Goal: Task Accomplishment & Management: Manage account settings

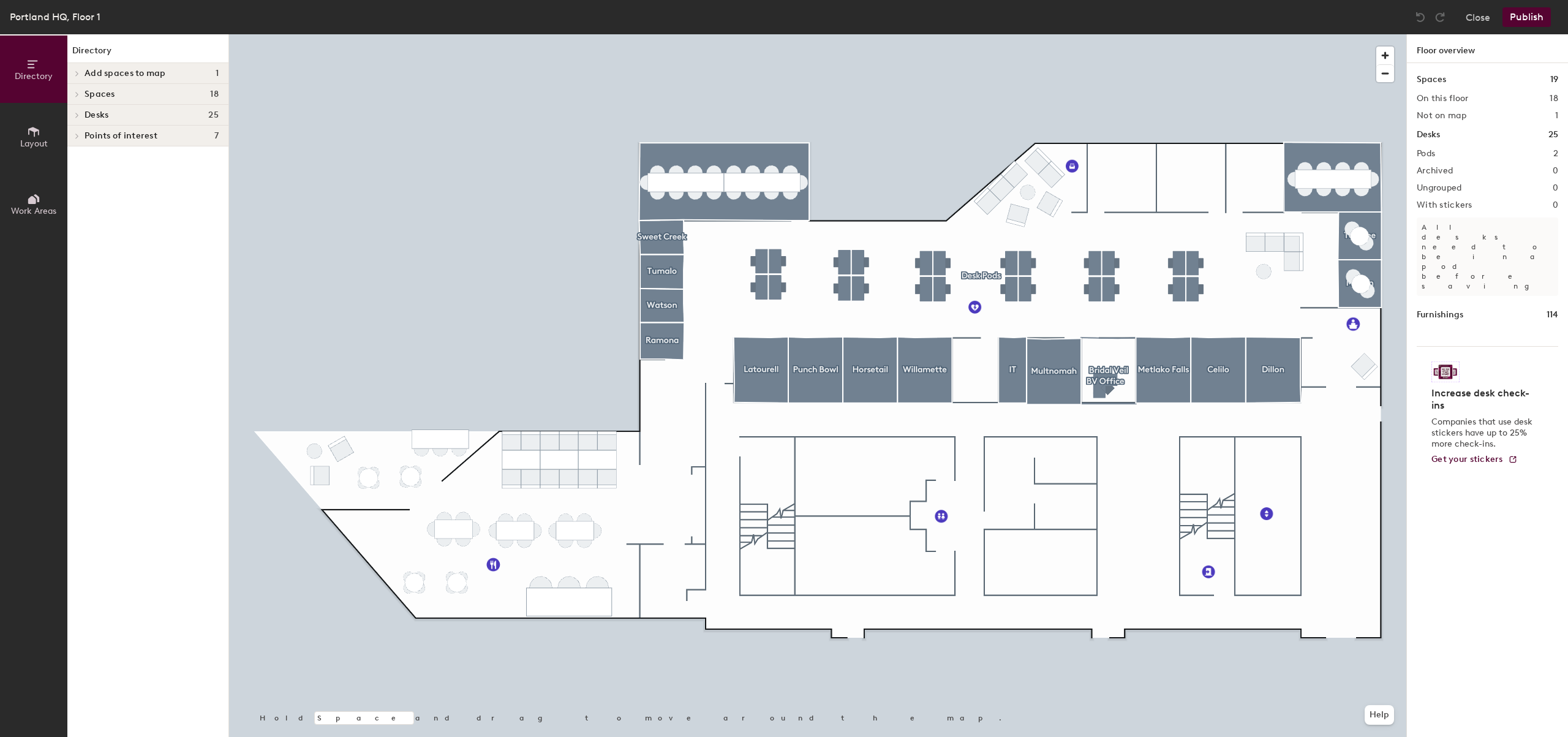
click at [1194, 34] on div at bounding box center [817, 34] width 1177 height 0
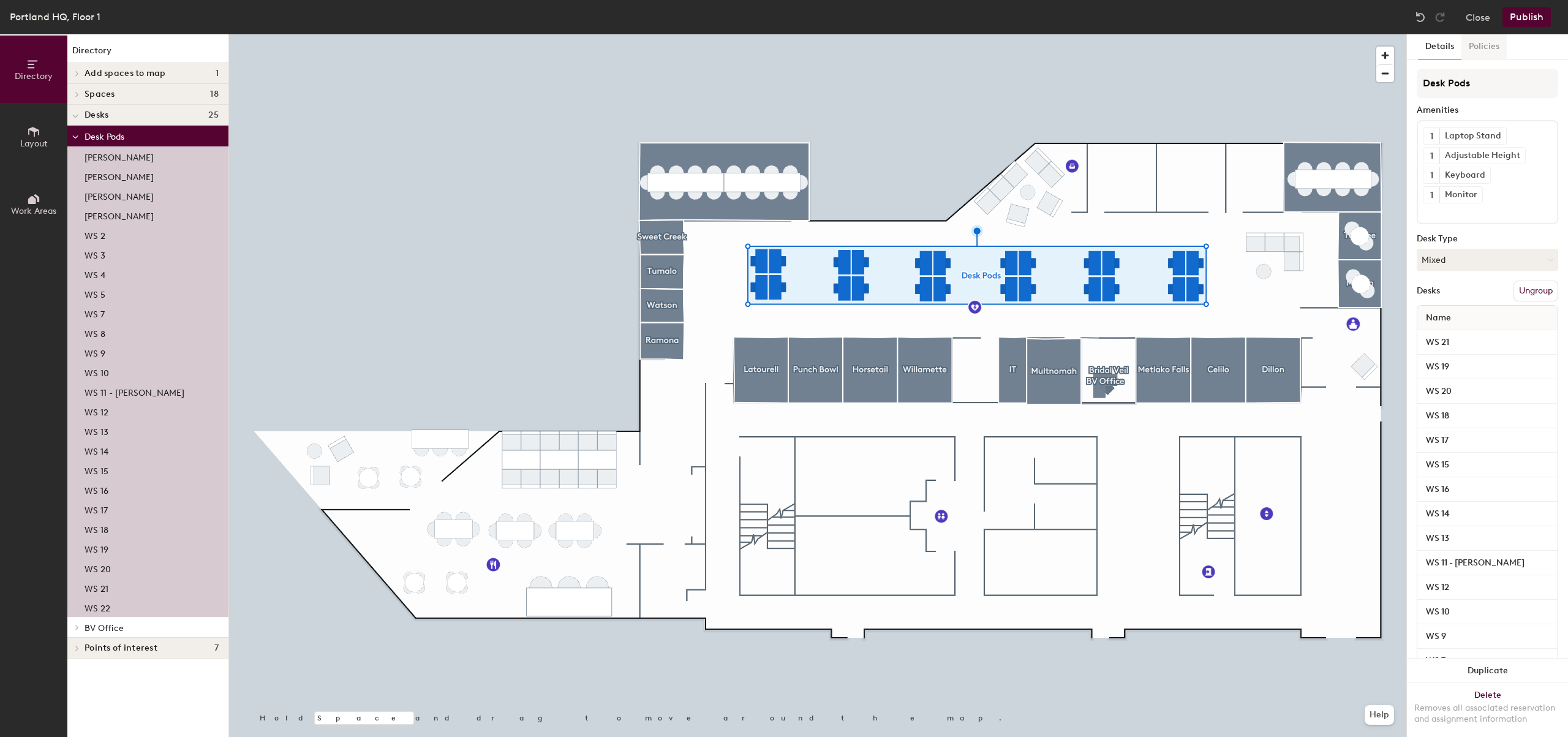
click at [1483, 33] on div "Portland HQ, Floor 1 Close Publish" at bounding box center [784, 17] width 1568 height 34
click at [1483, 46] on button "Policies" at bounding box center [1485, 46] width 46 height 25
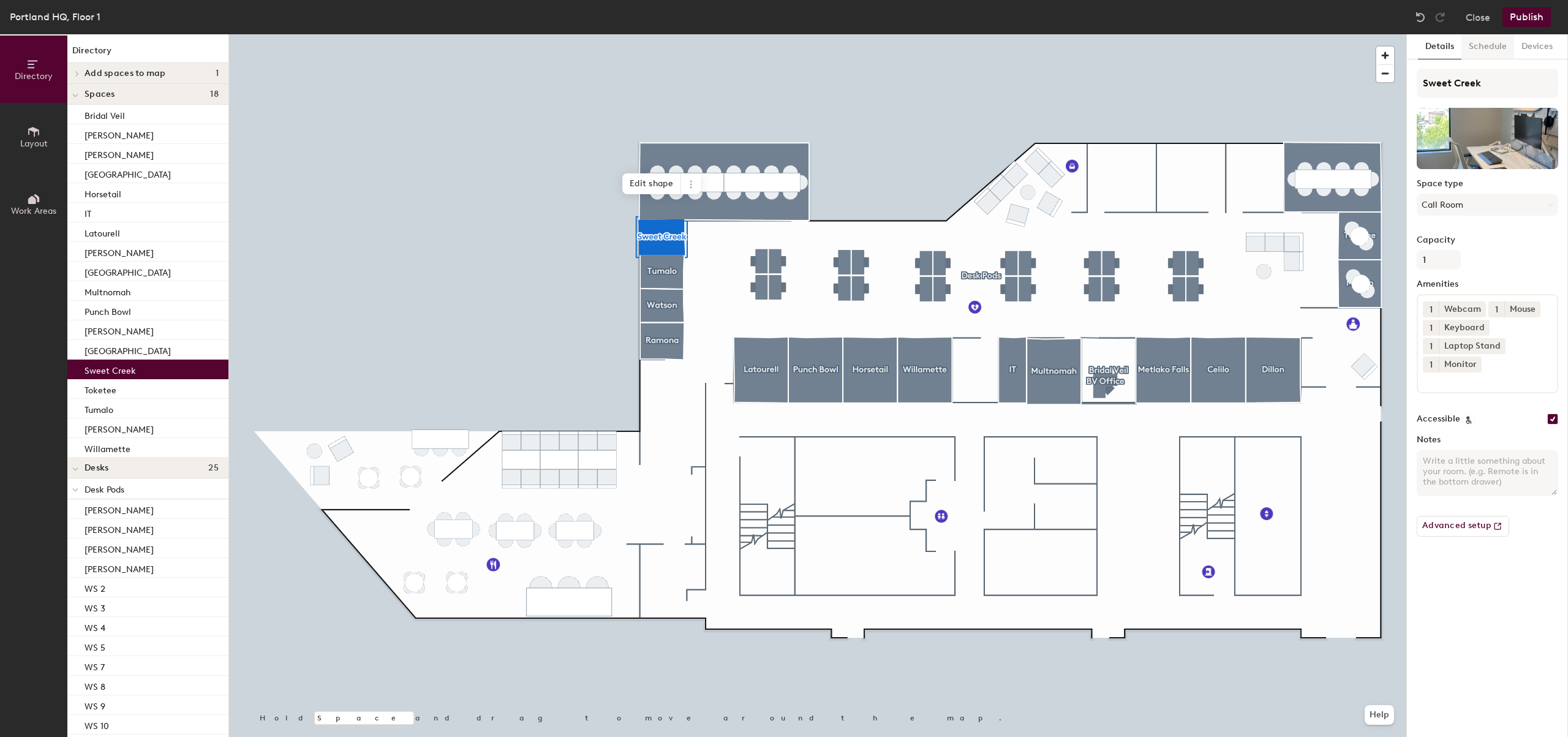
click at [1488, 41] on button "Schedule" at bounding box center [1488, 46] width 53 height 25
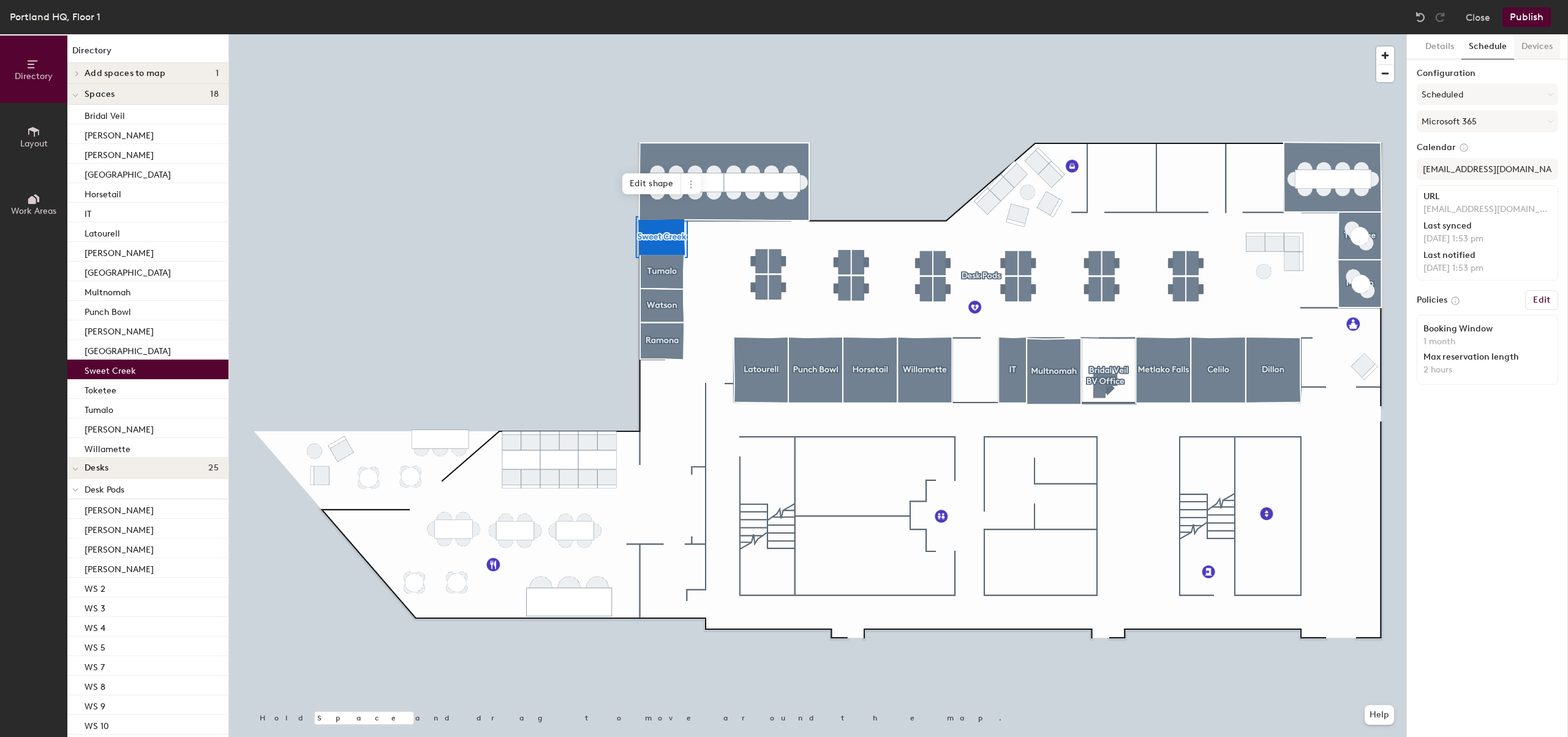
click at [1530, 53] on button "Devices" at bounding box center [1537, 46] width 46 height 25
click at [1443, 51] on button "Details" at bounding box center [1439, 46] width 43 height 25
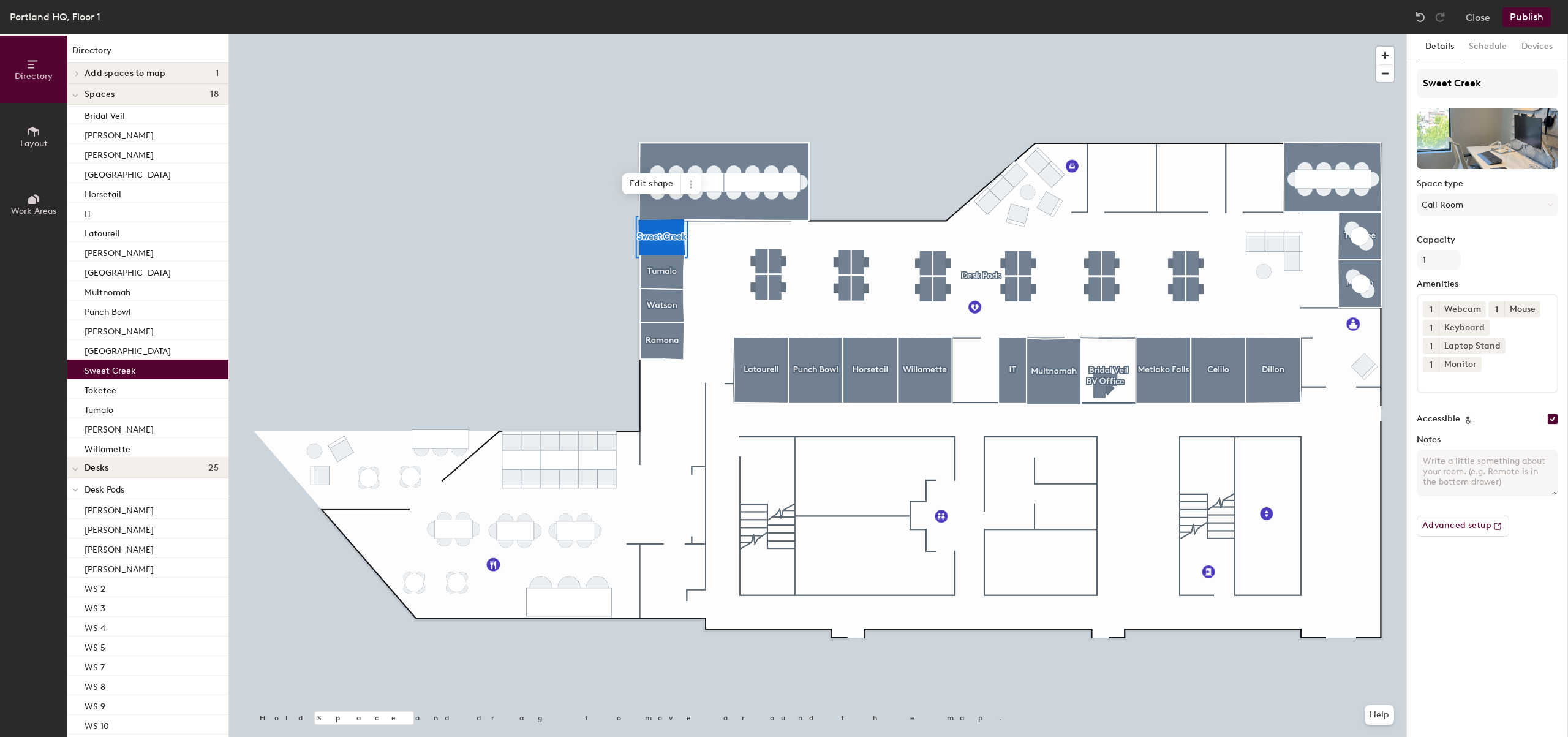
click at [759, 34] on div at bounding box center [817, 34] width 1177 height 0
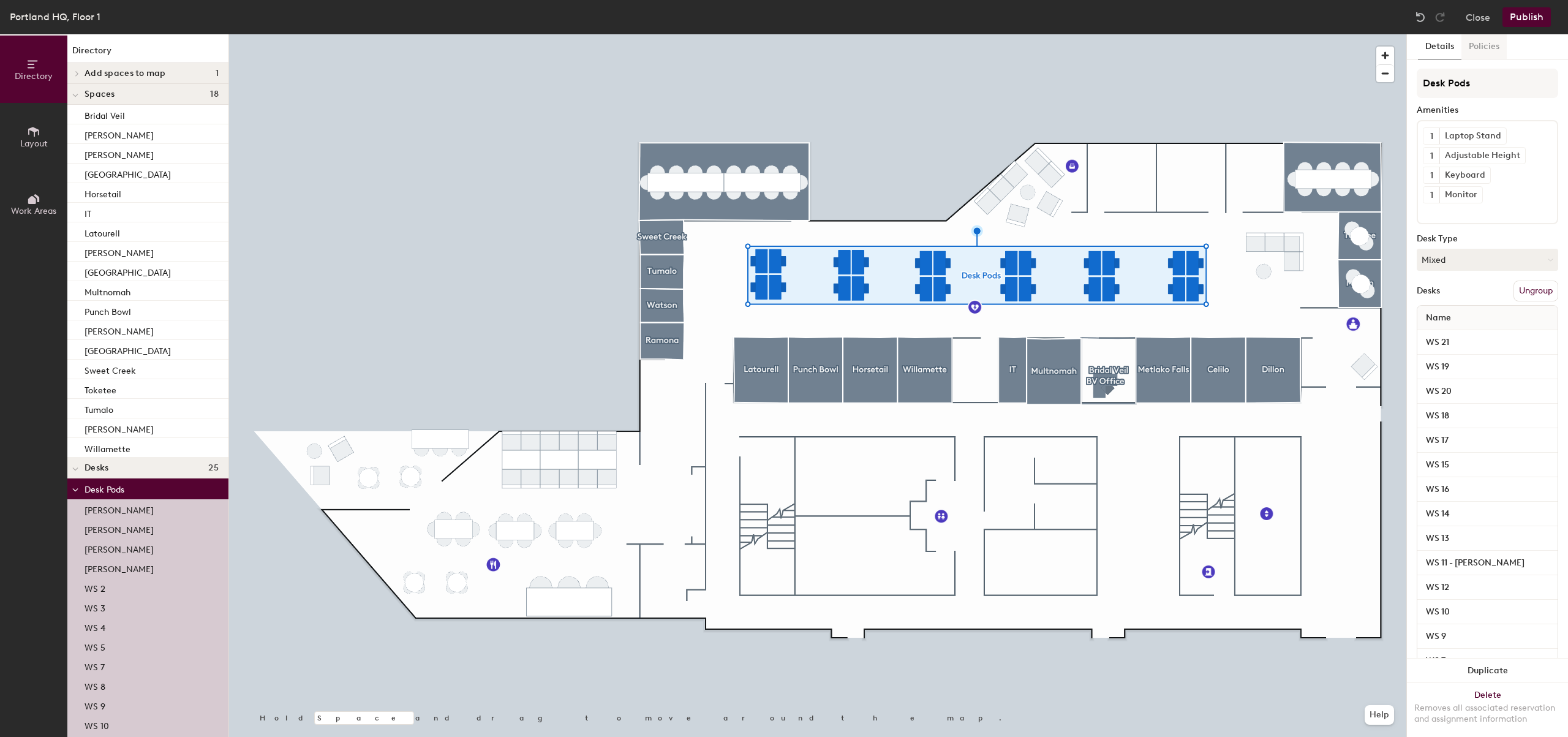
click at [1474, 39] on button "Policies" at bounding box center [1485, 46] width 46 height 25
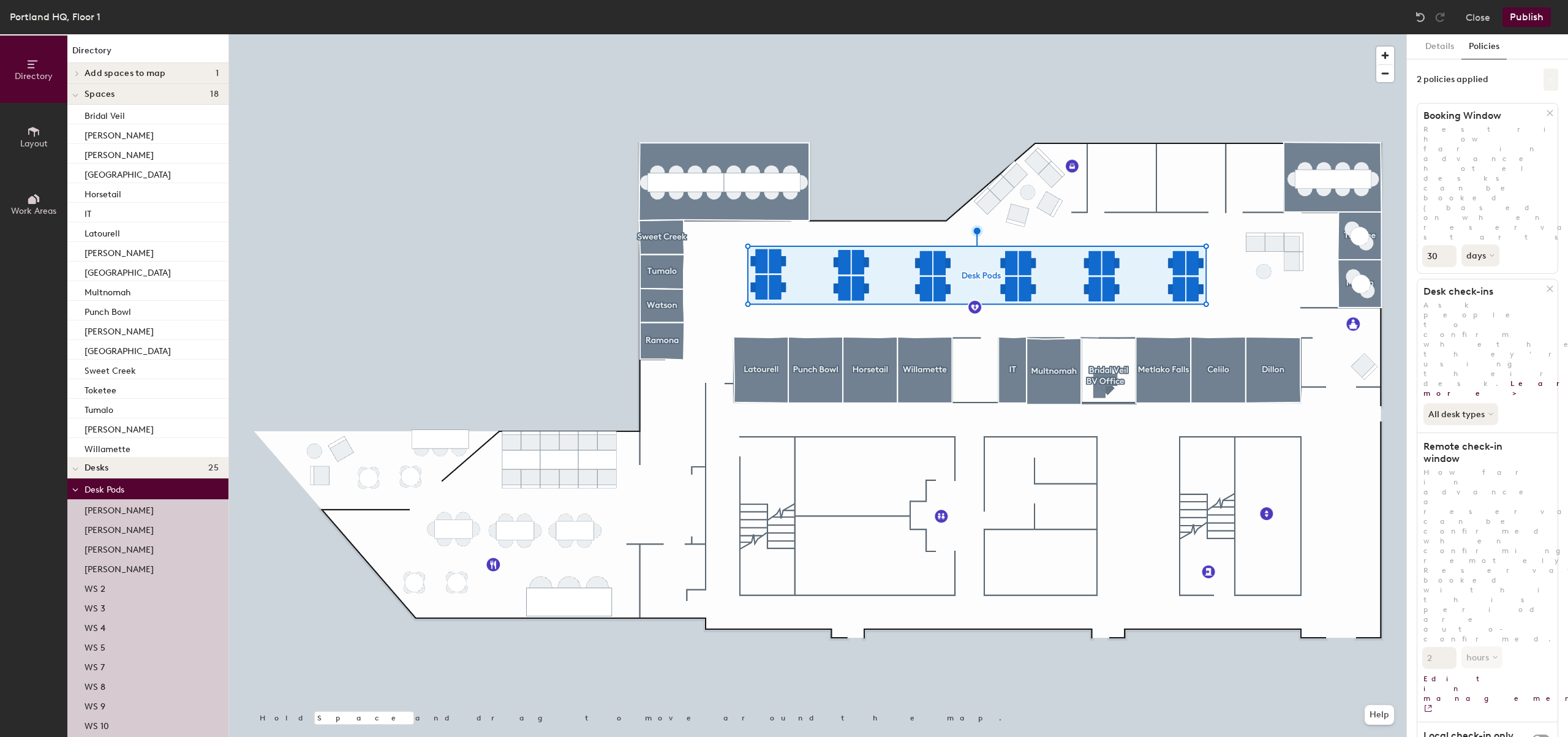
click at [1549, 80] on icon at bounding box center [1551, 80] width 6 height 6
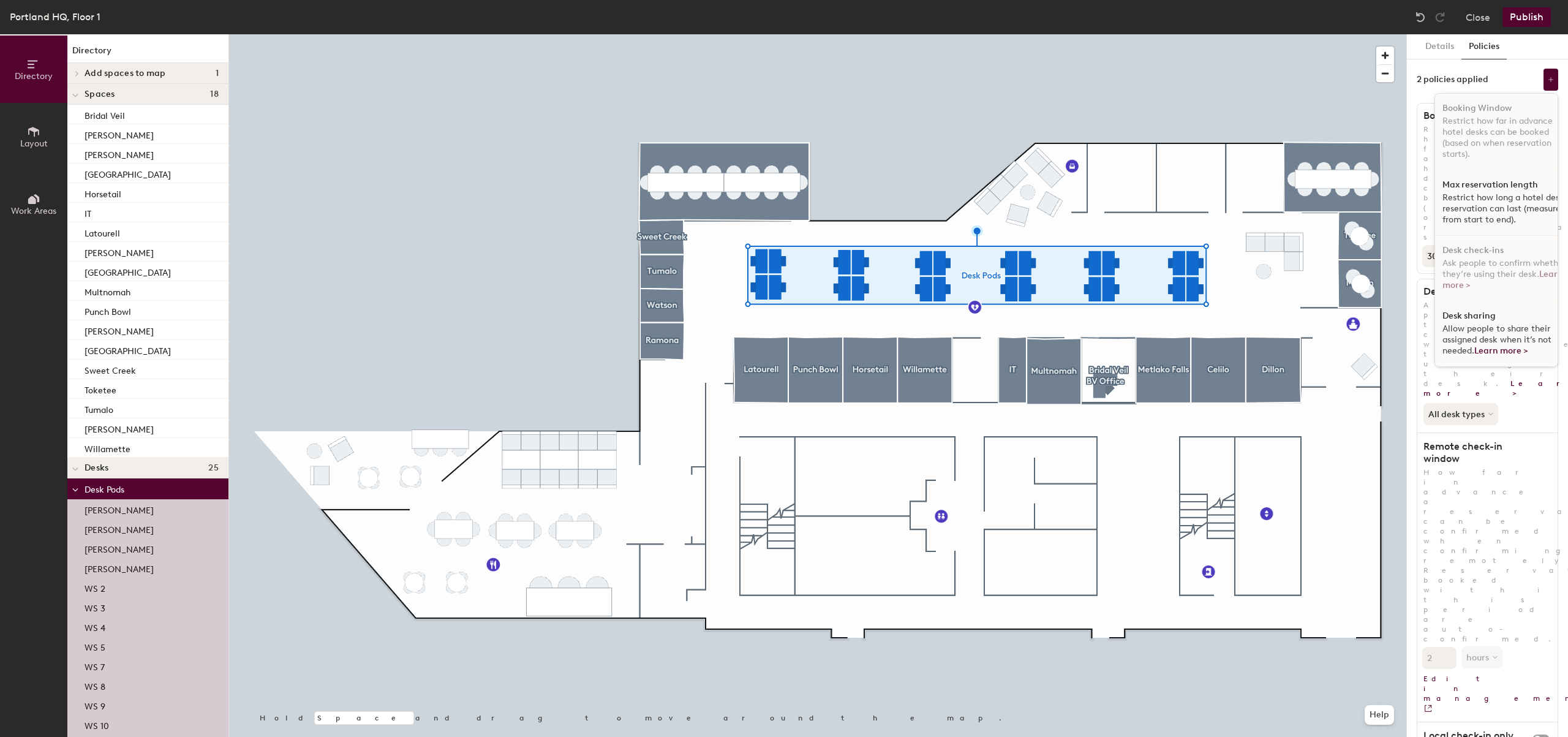
scroll to position [7, 0]
click at [1510, 204] on p "Restrict how long a hotel desk reservation can last (measured from start to end…" at bounding box center [1505, 209] width 126 height 33
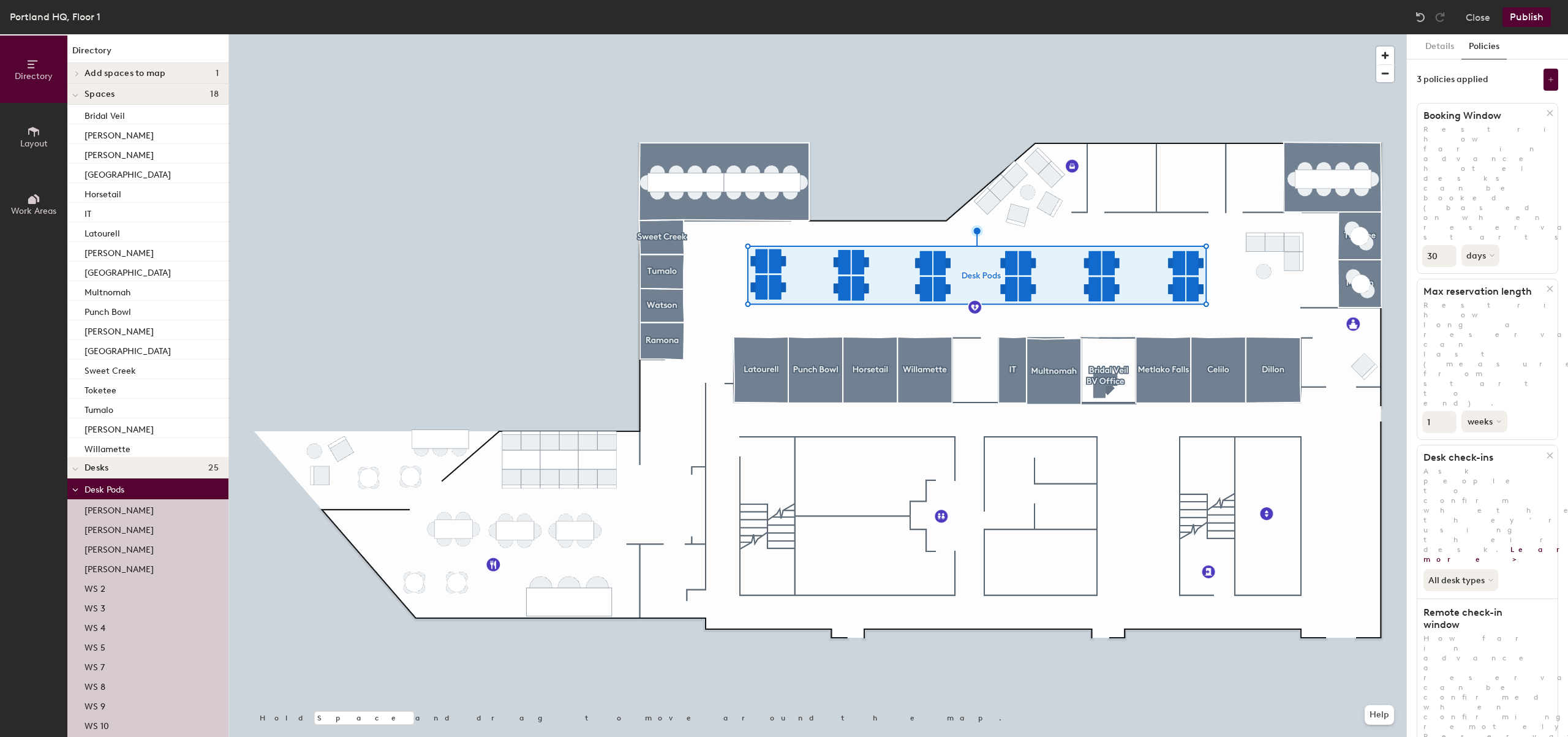
click at [1498, 410] on button "weeks" at bounding box center [1485, 421] width 46 height 22
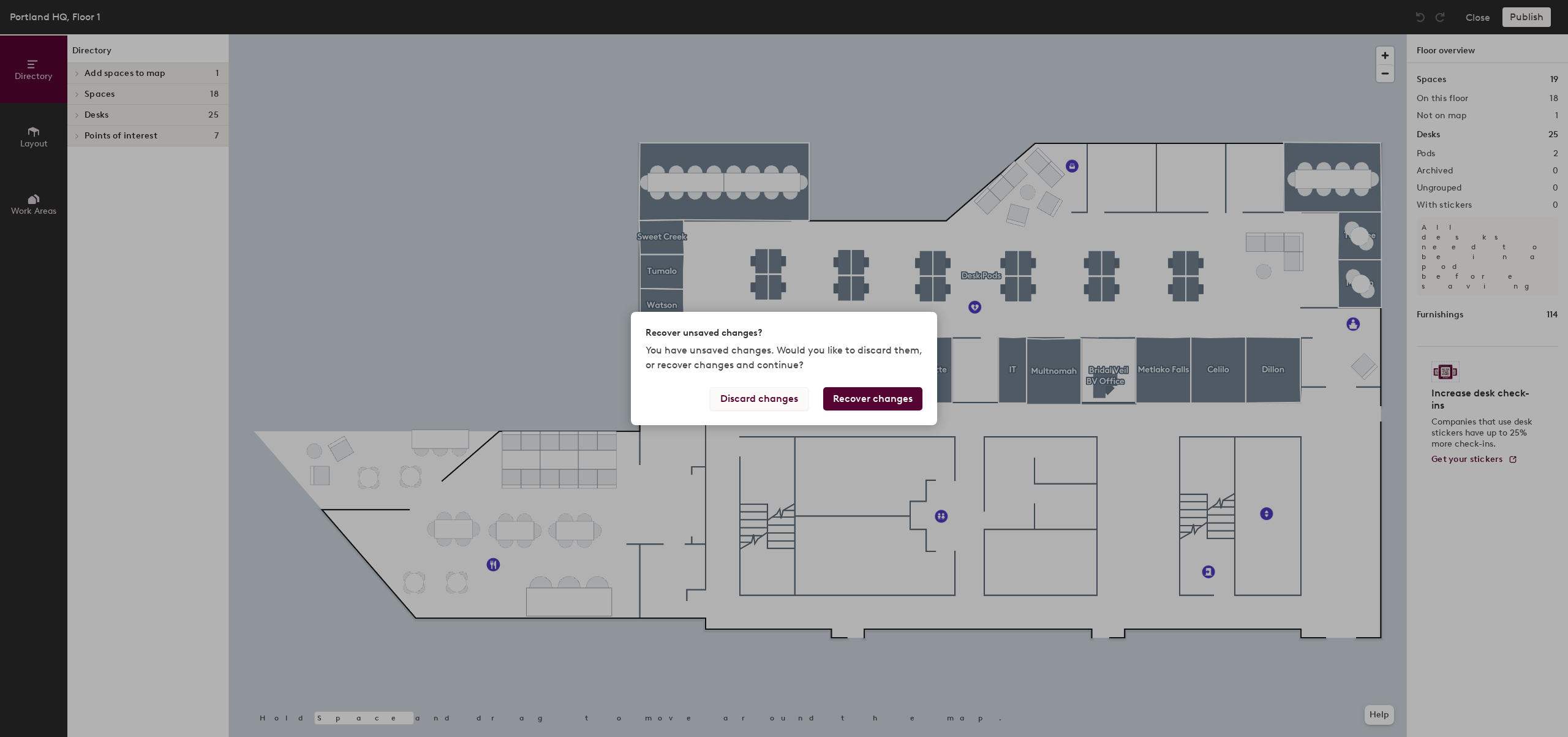
click at [765, 396] on button "Discard changes" at bounding box center [759, 399] width 98 height 23
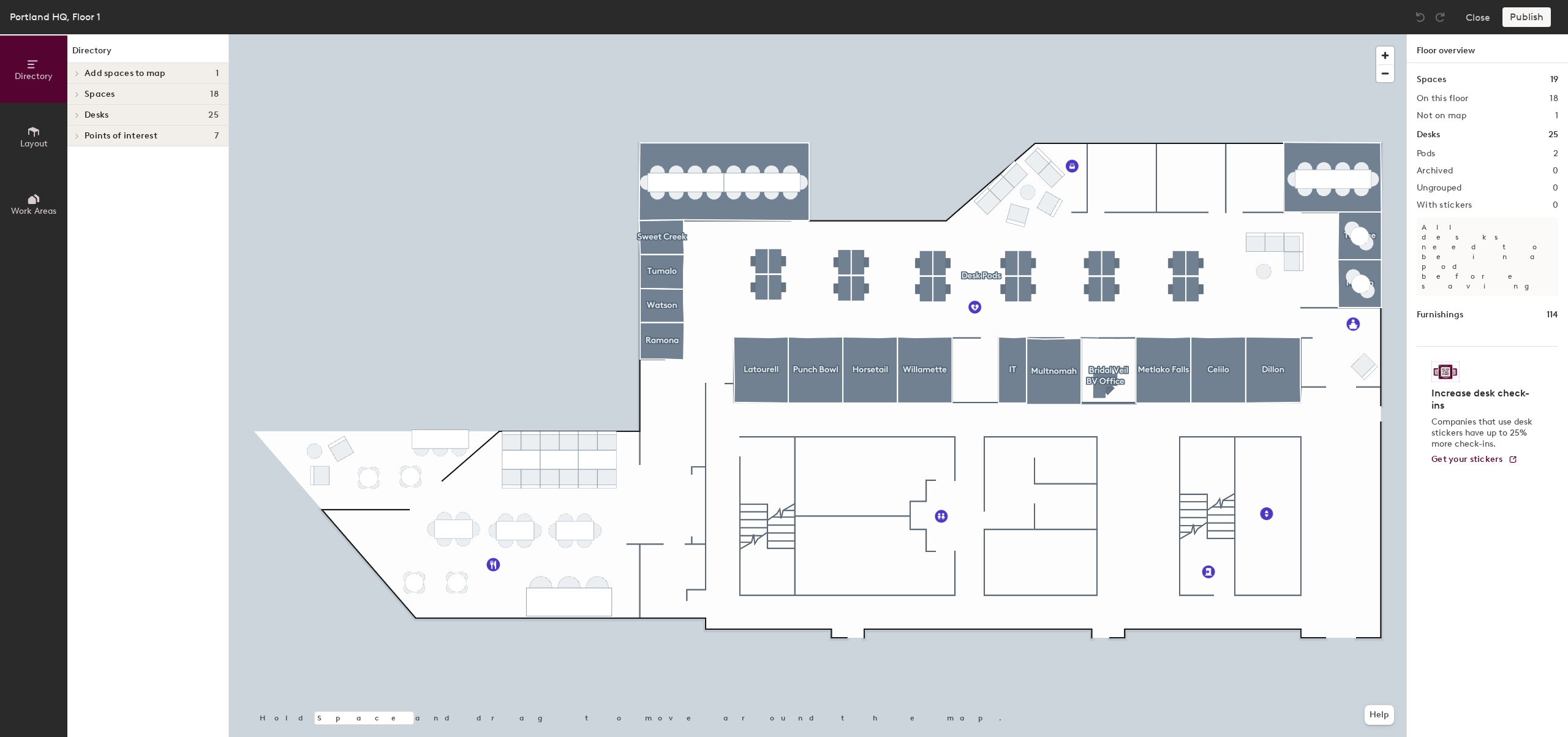
click at [1111, 34] on div at bounding box center [817, 34] width 1177 height 0
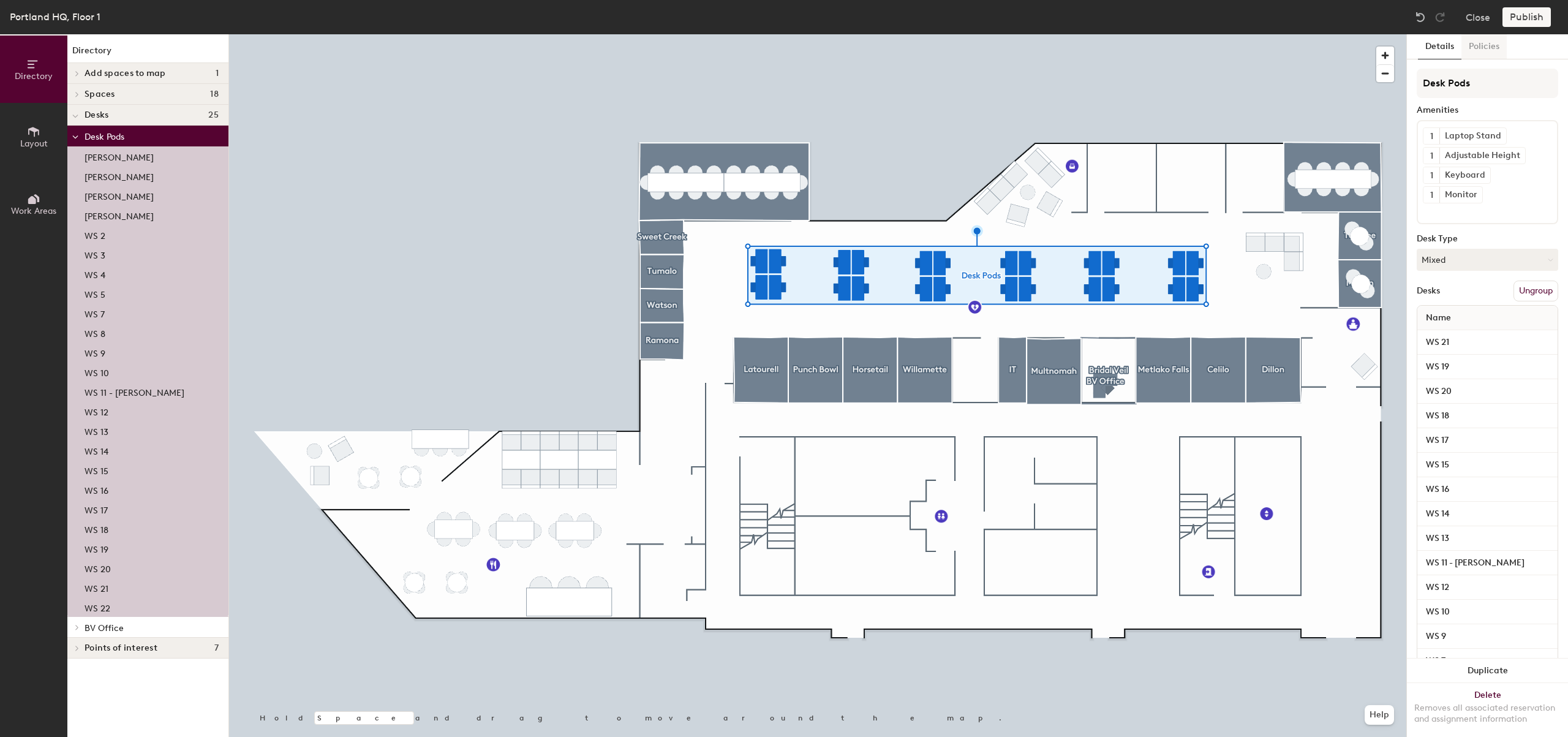
click at [1488, 41] on button "Policies" at bounding box center [1485, 46] width 46 height 25
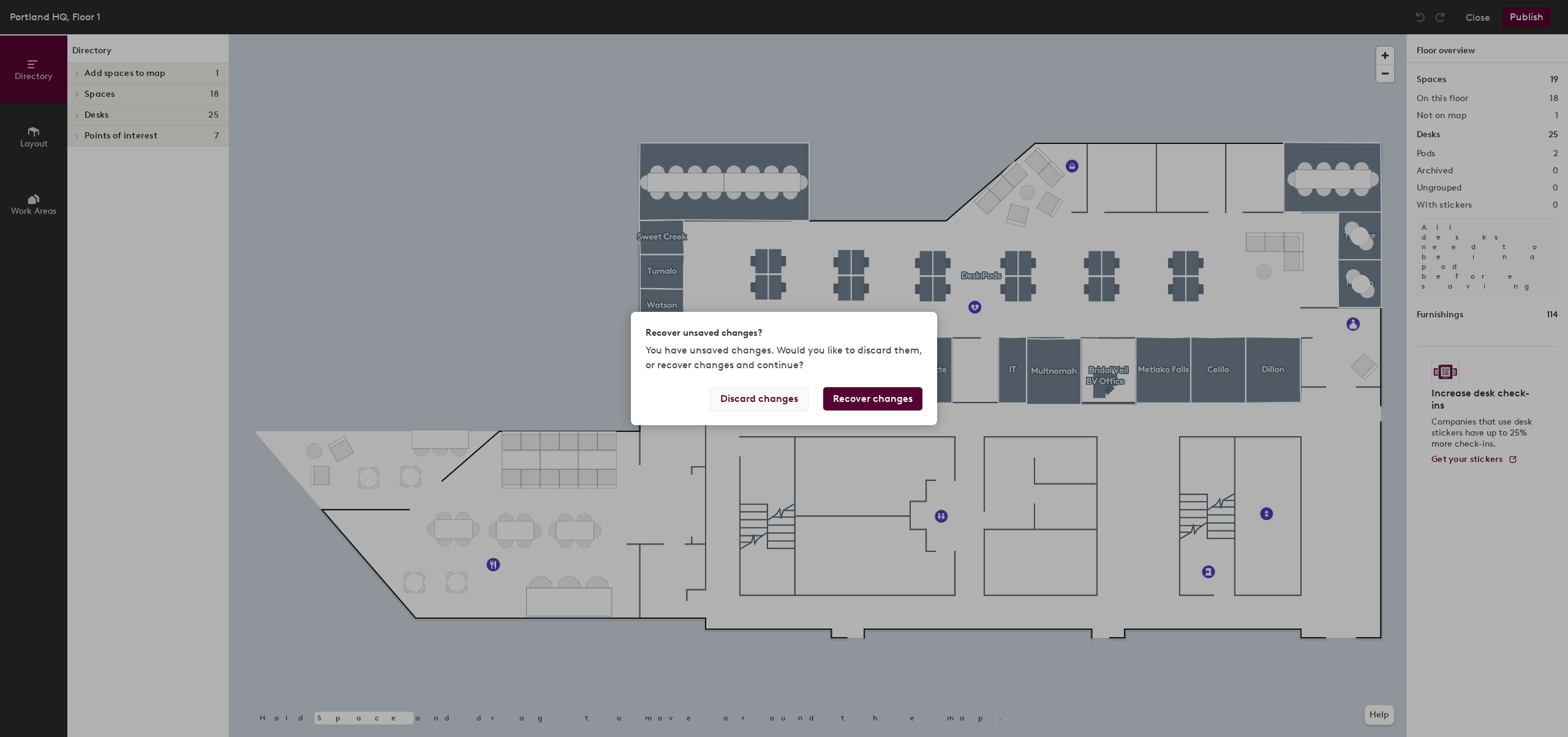
click at [770, 399] on button "Discard changes" at bounding box center [759, 399] width 98 height 23
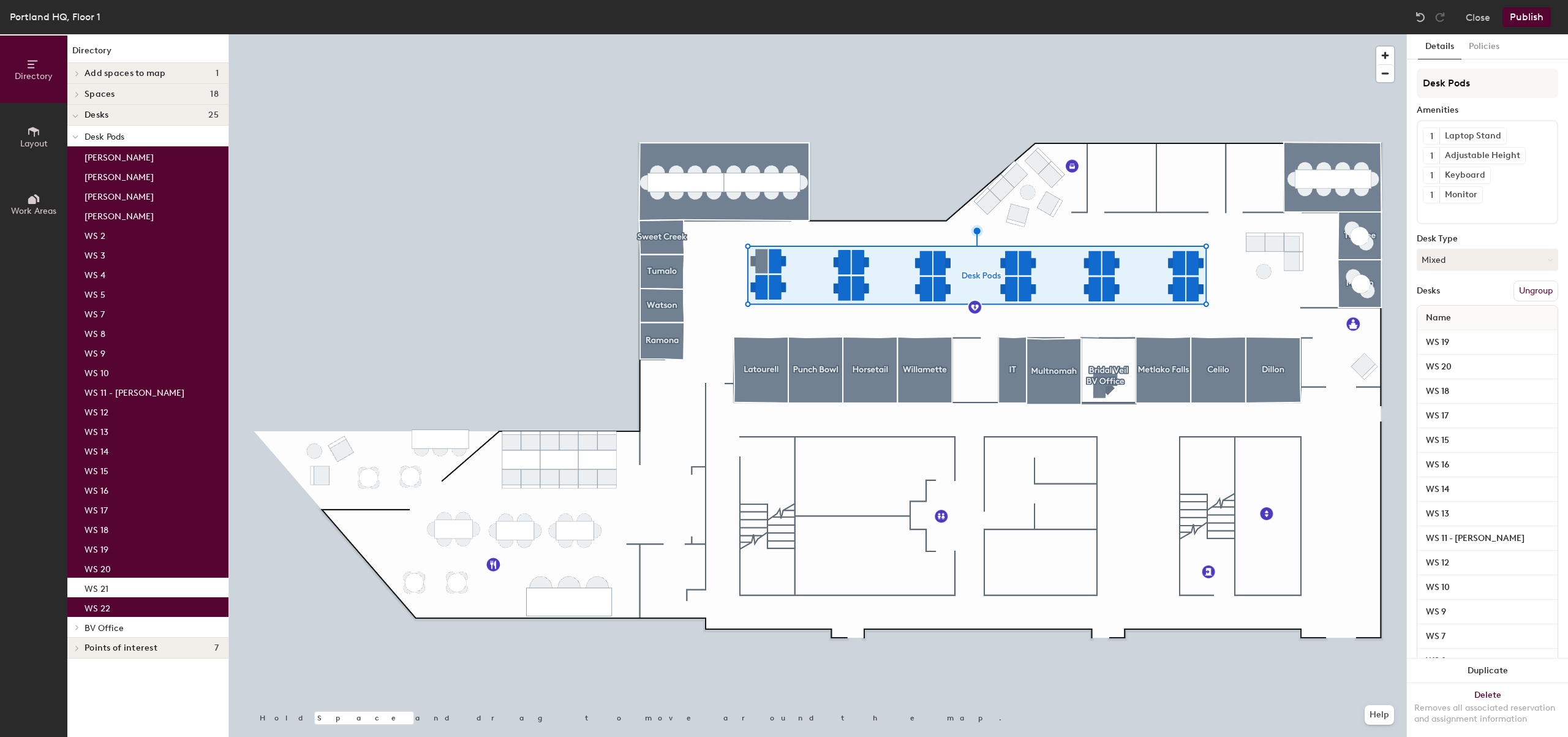
click at [78, 116] on div at bounding box center [75, 115] width 16 height 20
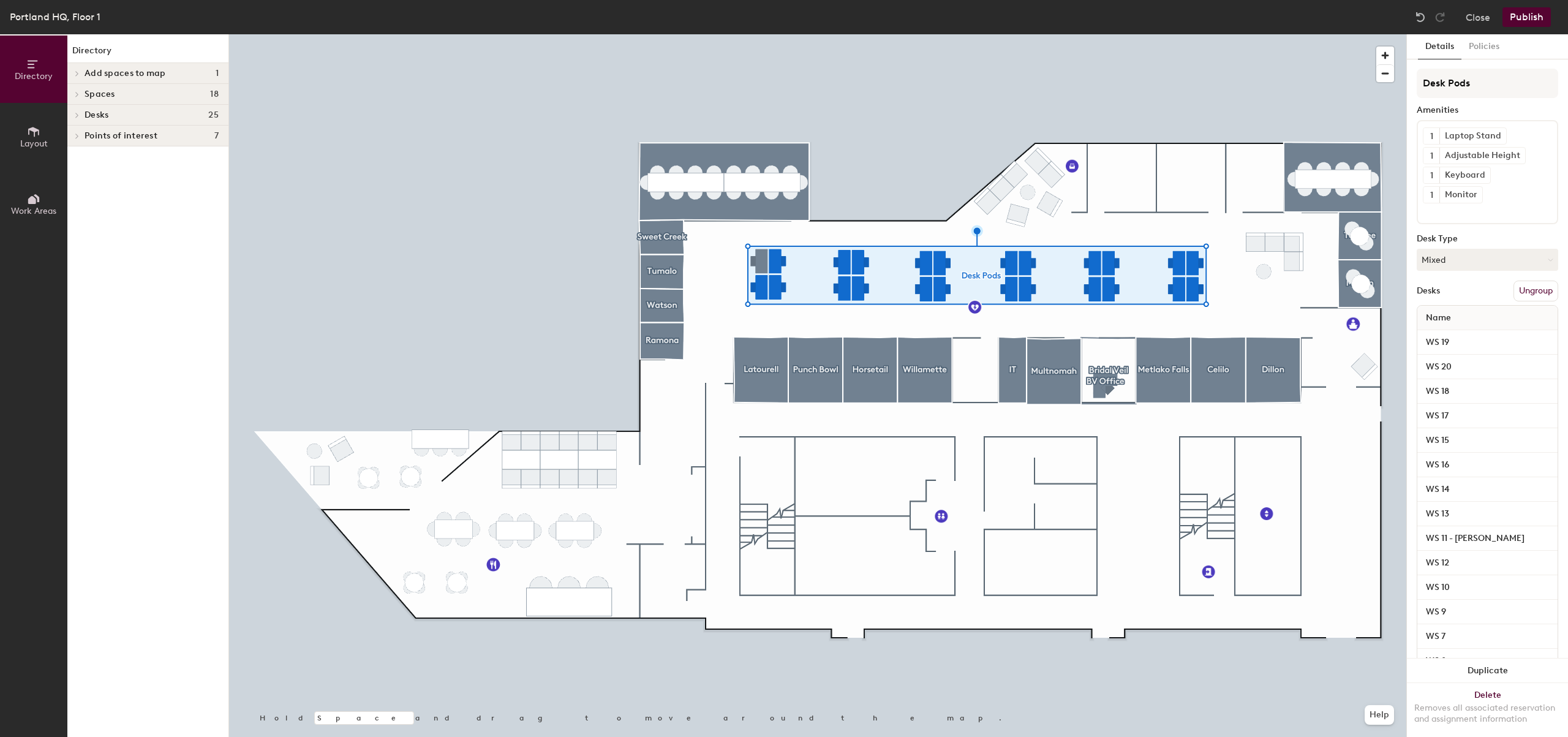
click at [78, 116] on icon at bounding box center [77, 115] width 5 height 6
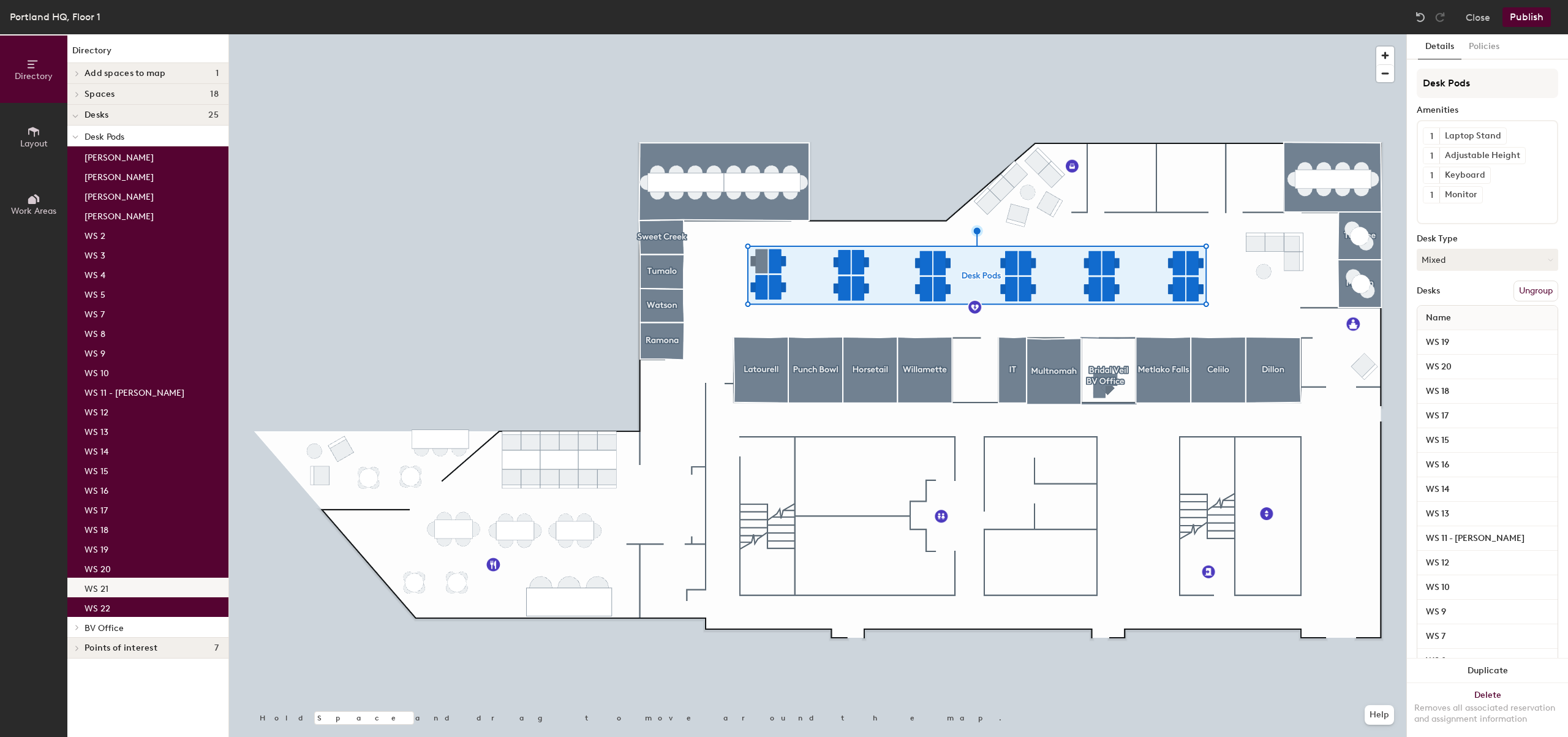
click at [139, 580] on div "WS 21" at bounding box center [148, 587] width 161 height 20
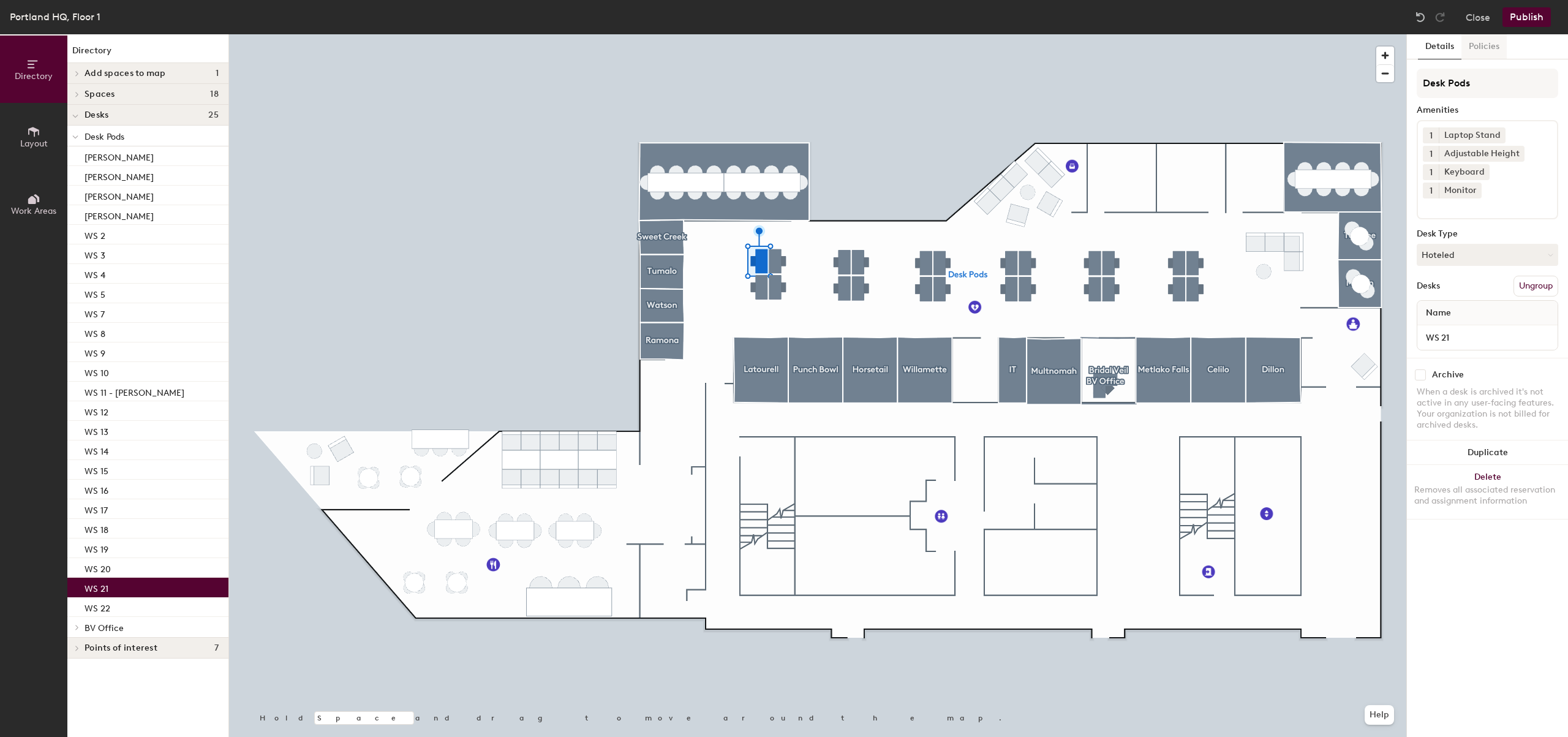
click at [1500, 45] on button "Policies" at bounding box center [1485, 46] width 46 height 25
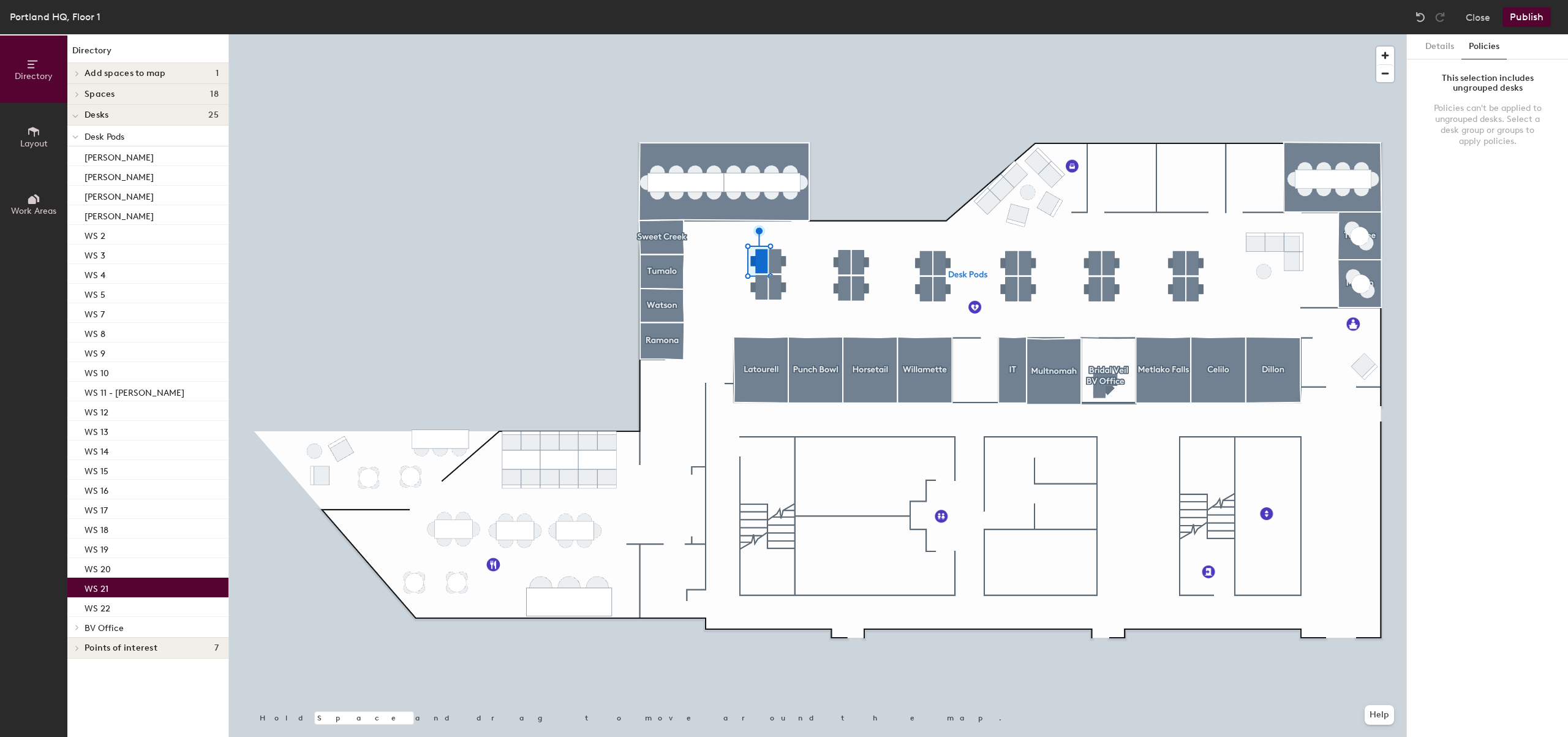
drag, startPoint x: 118, startPoint y: 140, endPoint x: 102, endPoint y: 140, distance: 16.0
click at [102, 140] on span "Desk Pods" at bounding box center [105, 137] width 40 height 11
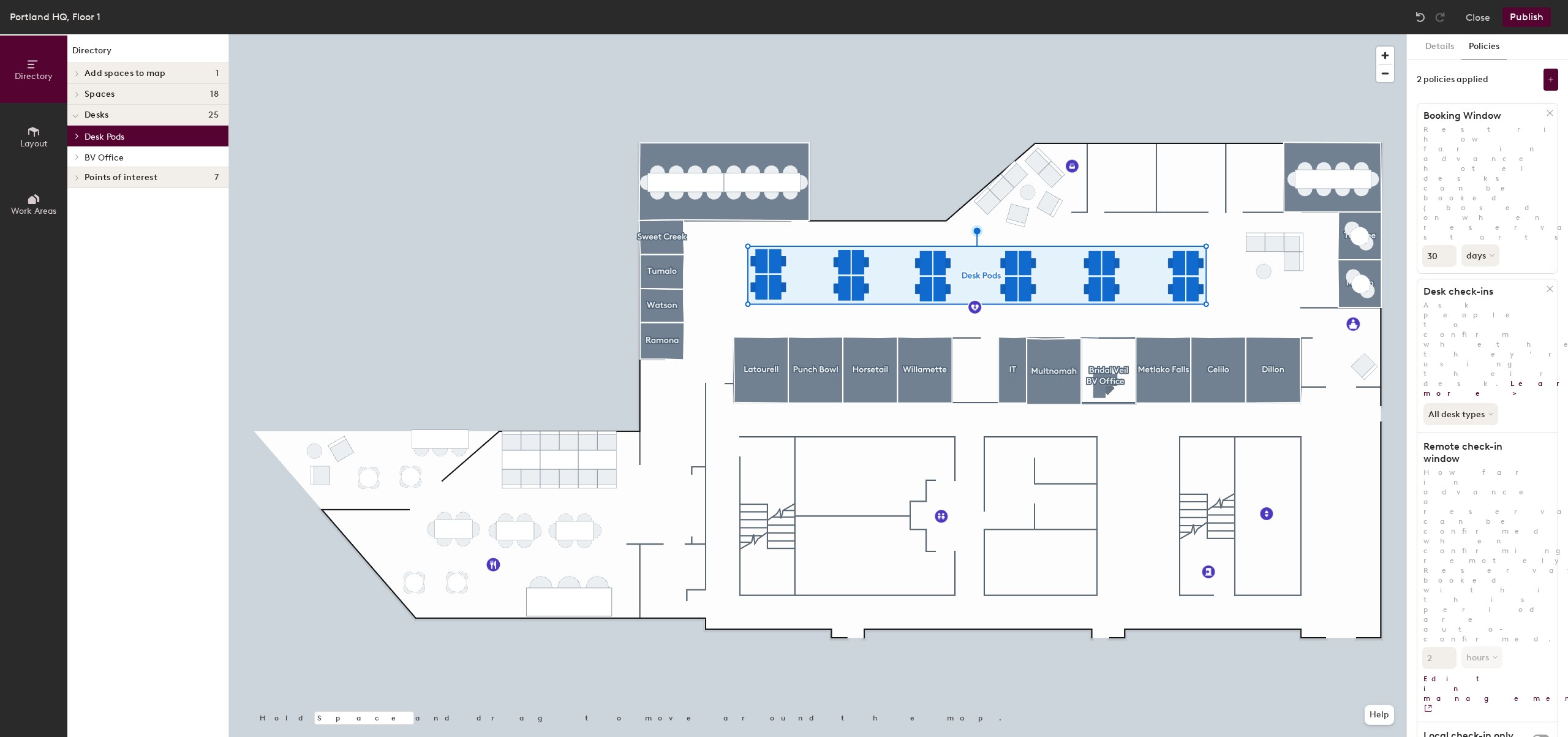
click at [81, 138] on span at bounding box center [76, 136] width 11 height 6
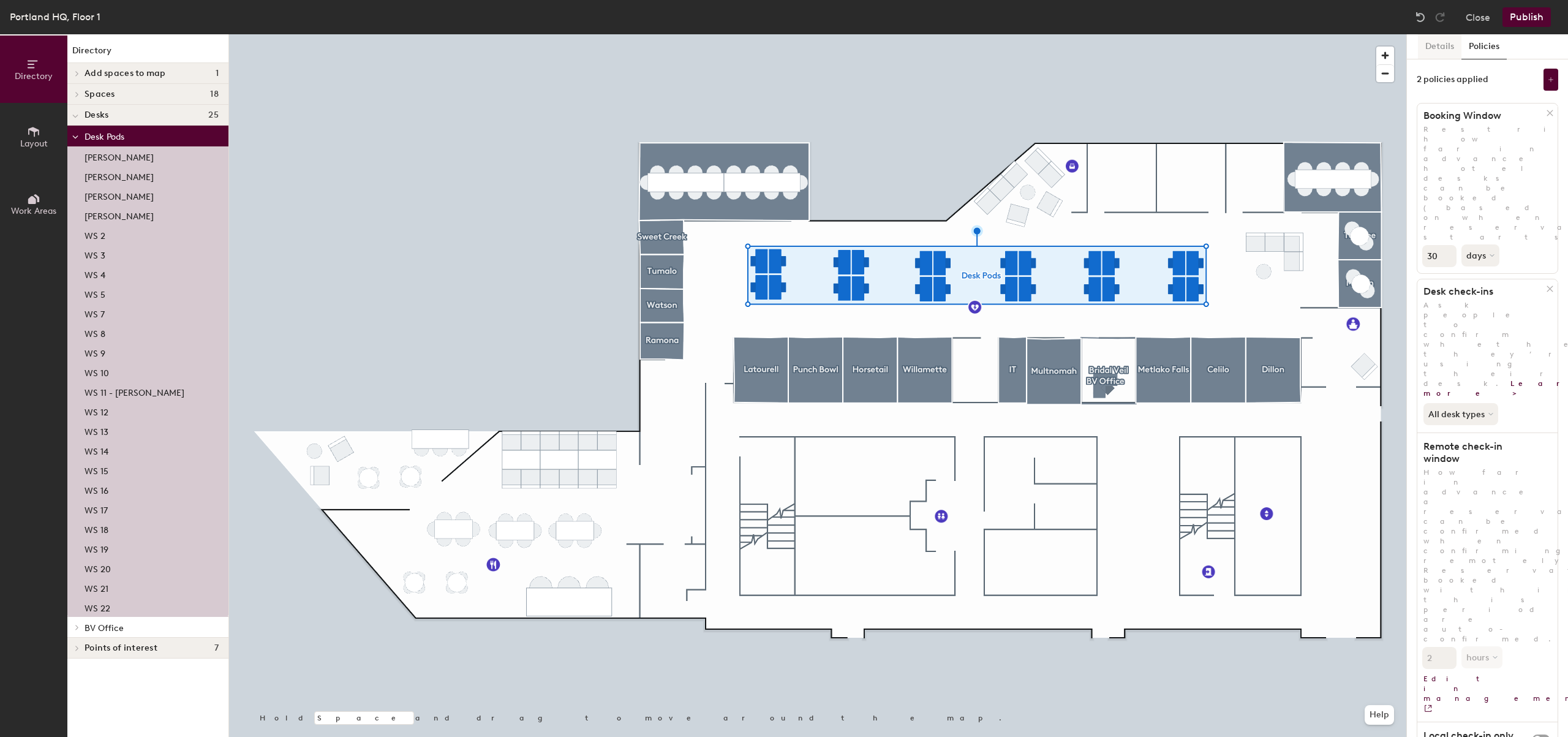
click at [1454, 51] on button "Details" at bounding box center [1439, 46] width 43 height 25
